Goal: Manage account settings

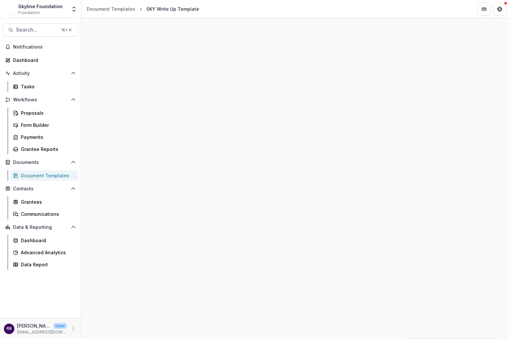
select select "**********"
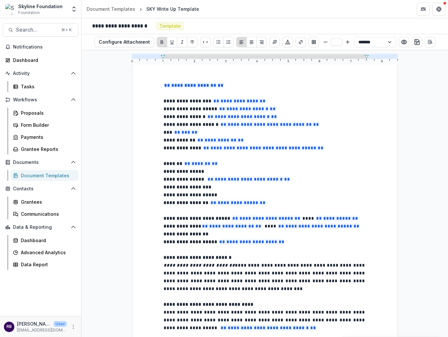
scroll to position [20, 0]
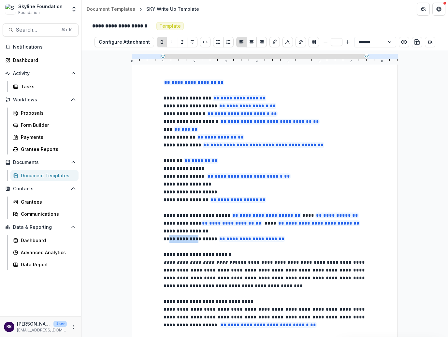
drag, startPoint x: 168, startPoint y: 239, endPoint x: 196, endPoint y: 239, distance: 28.1
click at [196, 239] on strong "**********" at bounding box center [191, 239] width 54 height 5
click at [204, 239] on strong "**********" at bounding box center [191, 239] width 54 height 5
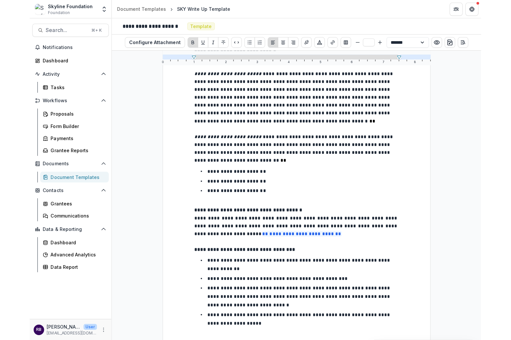
scroll to position [609, 0]
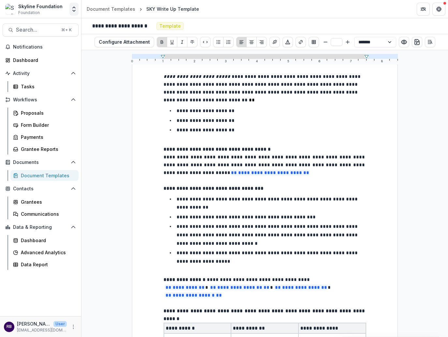
click at [74, 10] on icon "Open entity switcher" at bounding box center [74, 9] width 7 height 7
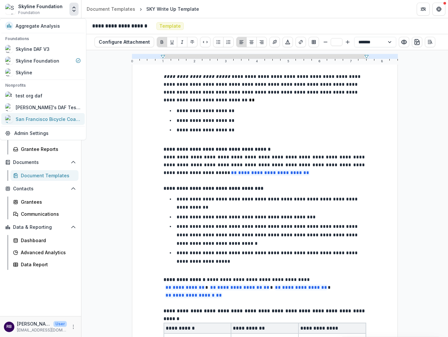
click at [70, 119] on div "San Francisco Bicycle Coalition" at bounding box center [48, 118] width 65 height 7
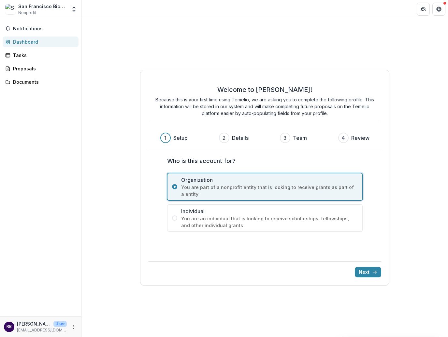
click at [66, 10] on div "San Francisco Bicycle Coalition Nonprofit" at bounding box center [42, 9] width 49 height 13
click at [368, 271] on button "Next" at bounding box center [368, 272] width 26 height 10
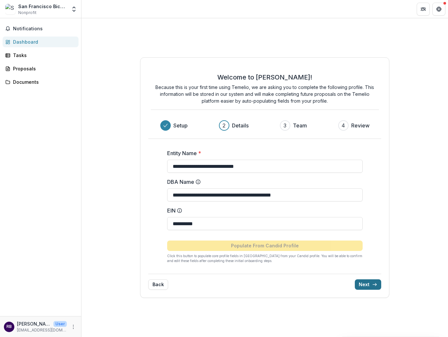
click at [367, 287] on button "Next" at bounding box center [368, 285] width 26 height 10
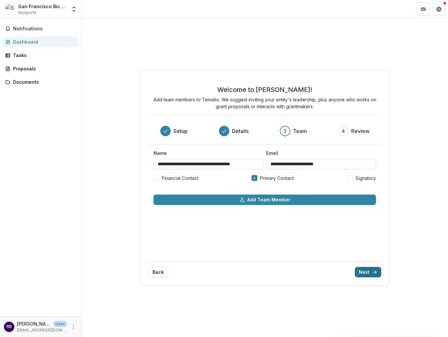
click at [369, 275] on button "Next" at bounding box center [368, 272] width 26 height 10
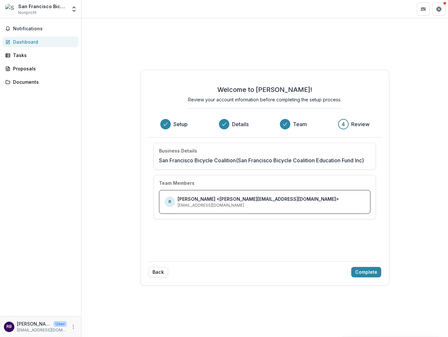
drag, startPoint x: 369, startPoint y: 276, endPoint x: 400, endPoint y: 205, distance: 77.6
click at [400, 205] on div "Welcome to [PERSON_NAME]! Review your account information before completing the…" at bounding box center [265, 177] width 367 height 319
click at [367, 276] on button "Complete" at bounding box center [367, 272] width 30 height 10
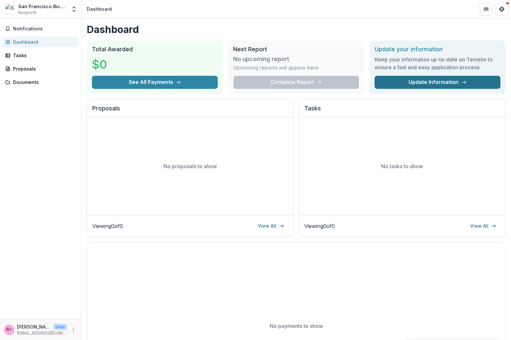
click at [432, 86] on link "Update Information" at bounding box center [438, 82] width 126 height 13
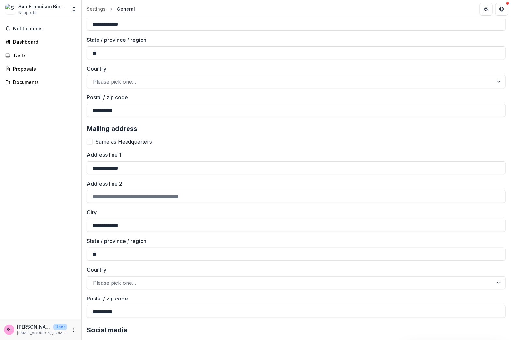
scroll to position [807, 0]
